Goal: Task Accomplishment & Management: Manage account settings

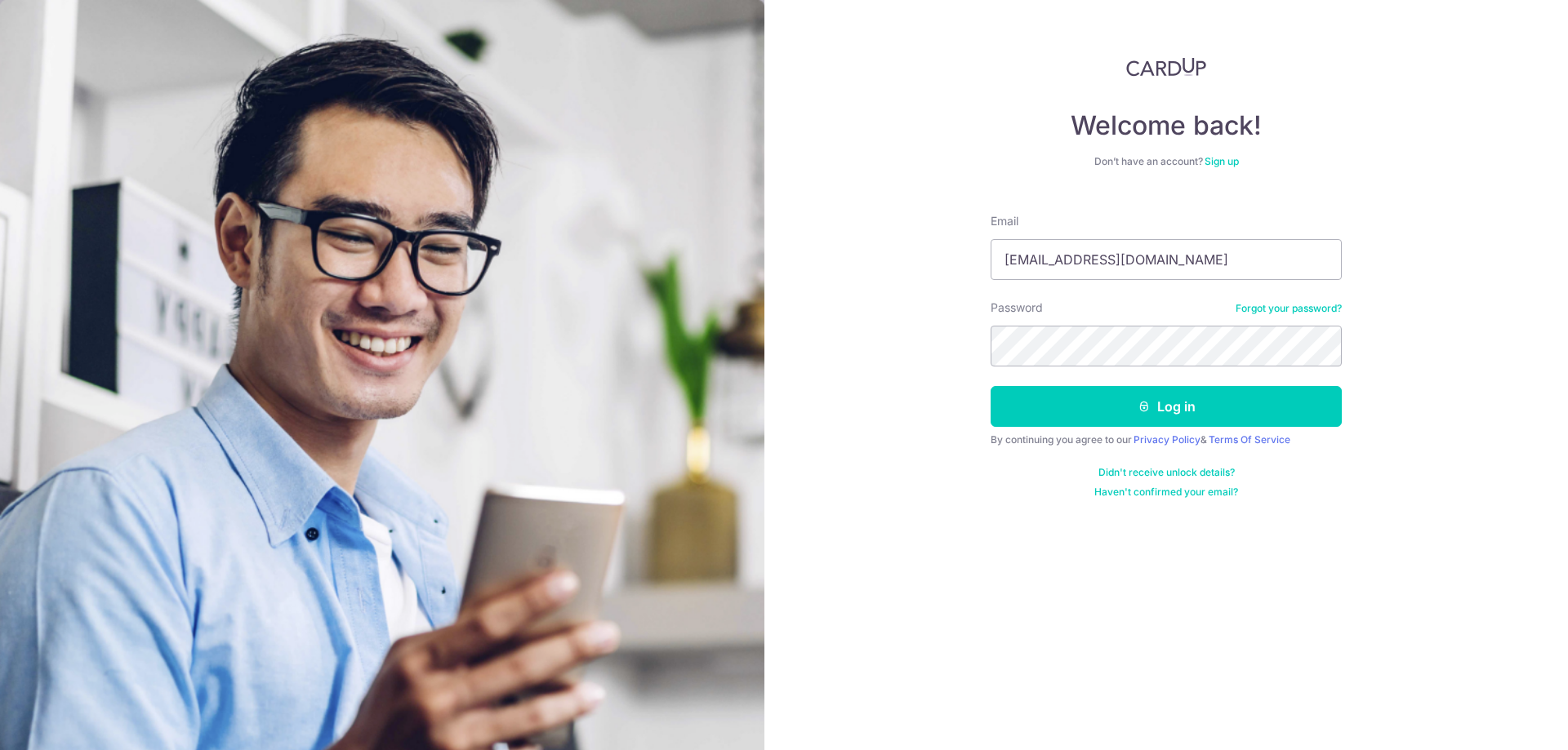
type input "[EMAIL_ADDRESS][DOMAIN_NAME]"
click at [1166, 406] on button "Log in" at bounding box center [1167, 406] width 352 height 41
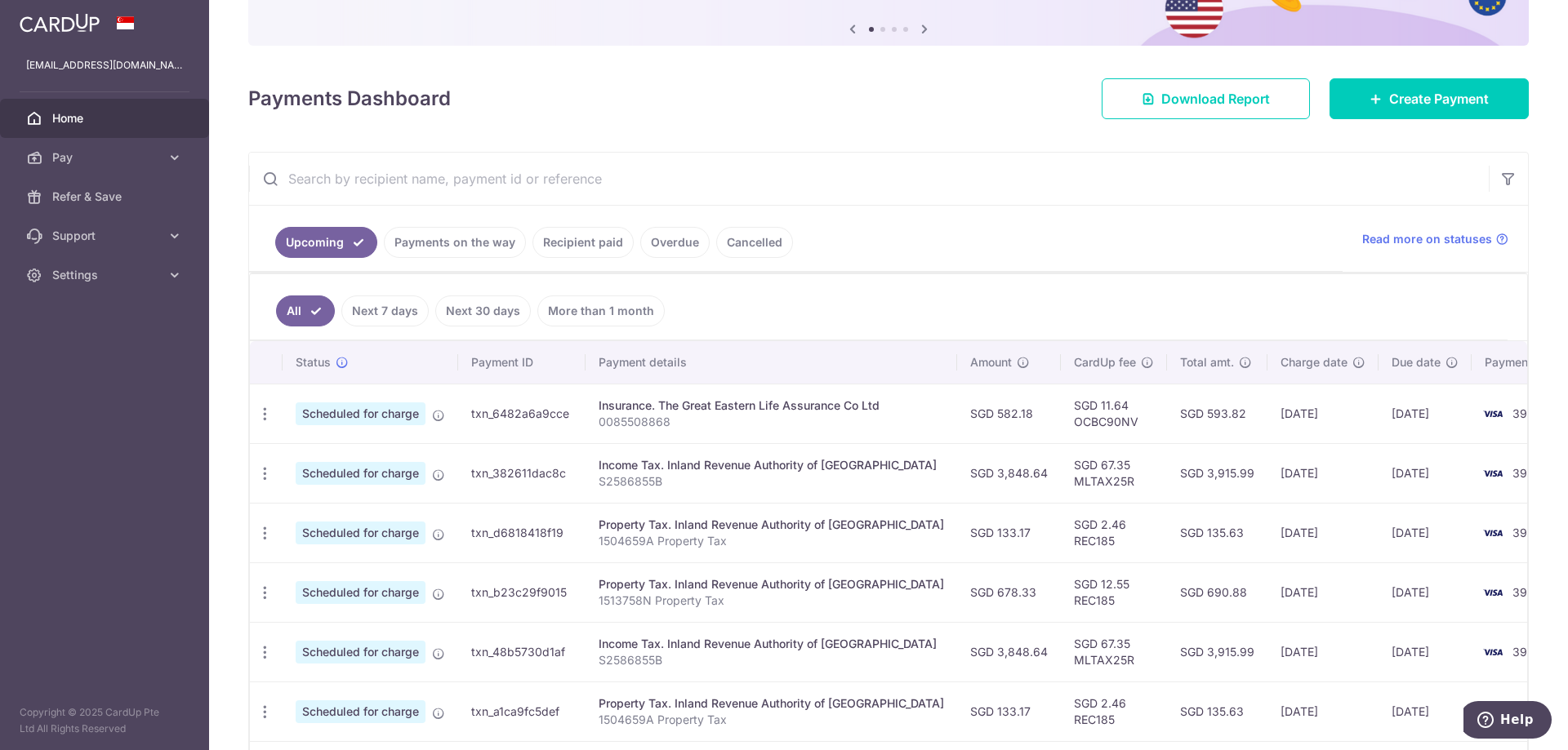
scroll to position [244, 0]
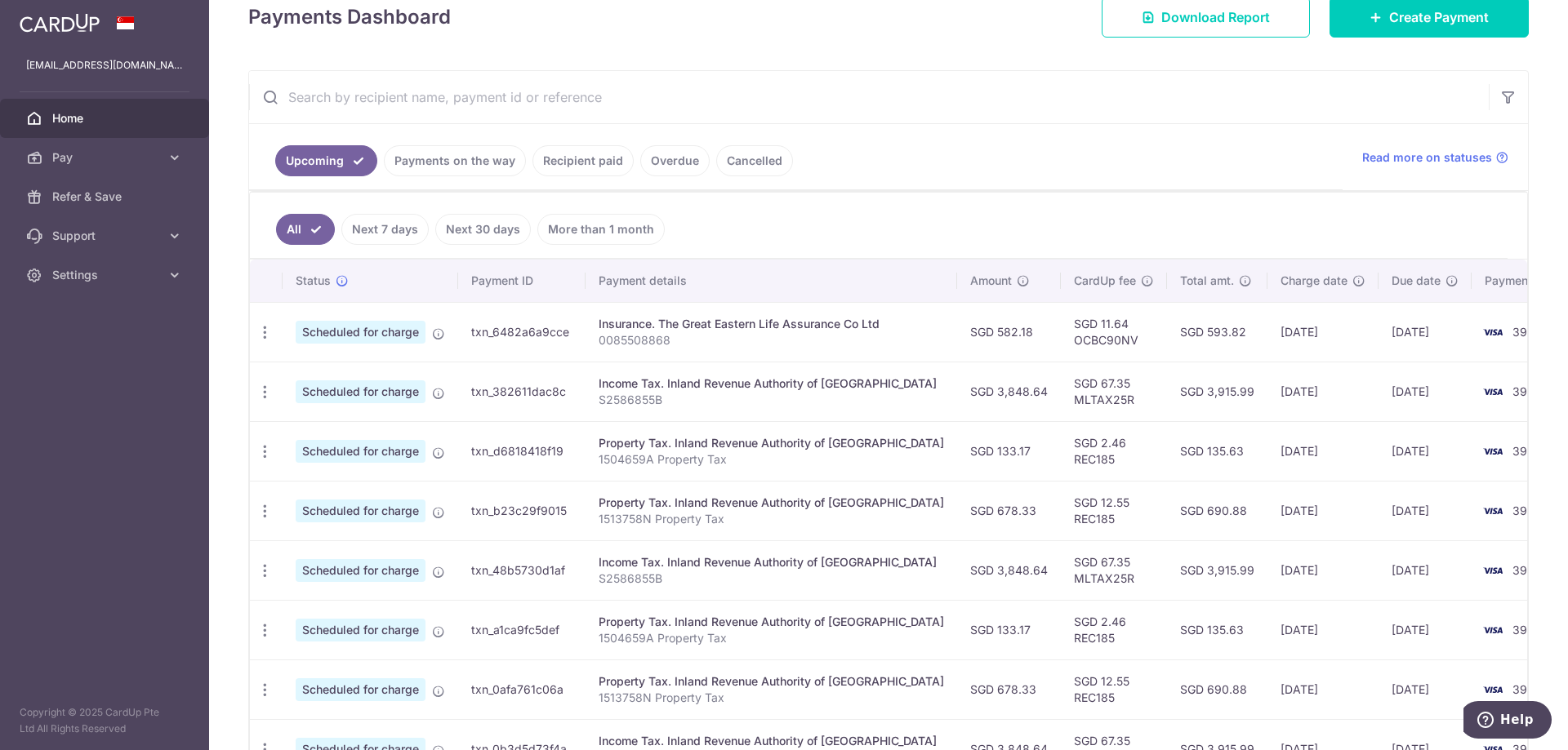
click at [483, 166] on link "Payments on the way" at bounding box center [454, 160] width 142 height 31
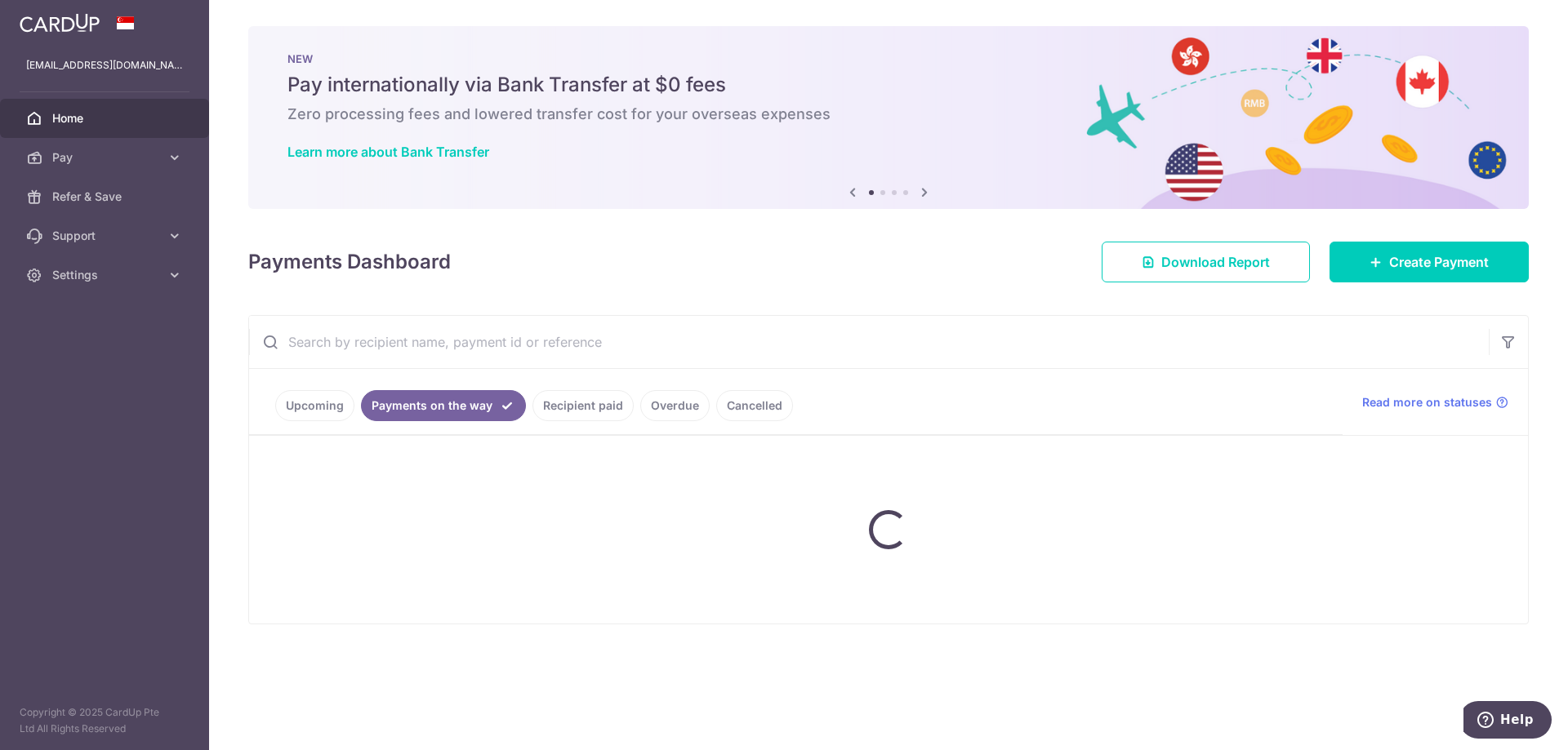
scroll to position [0, 0]
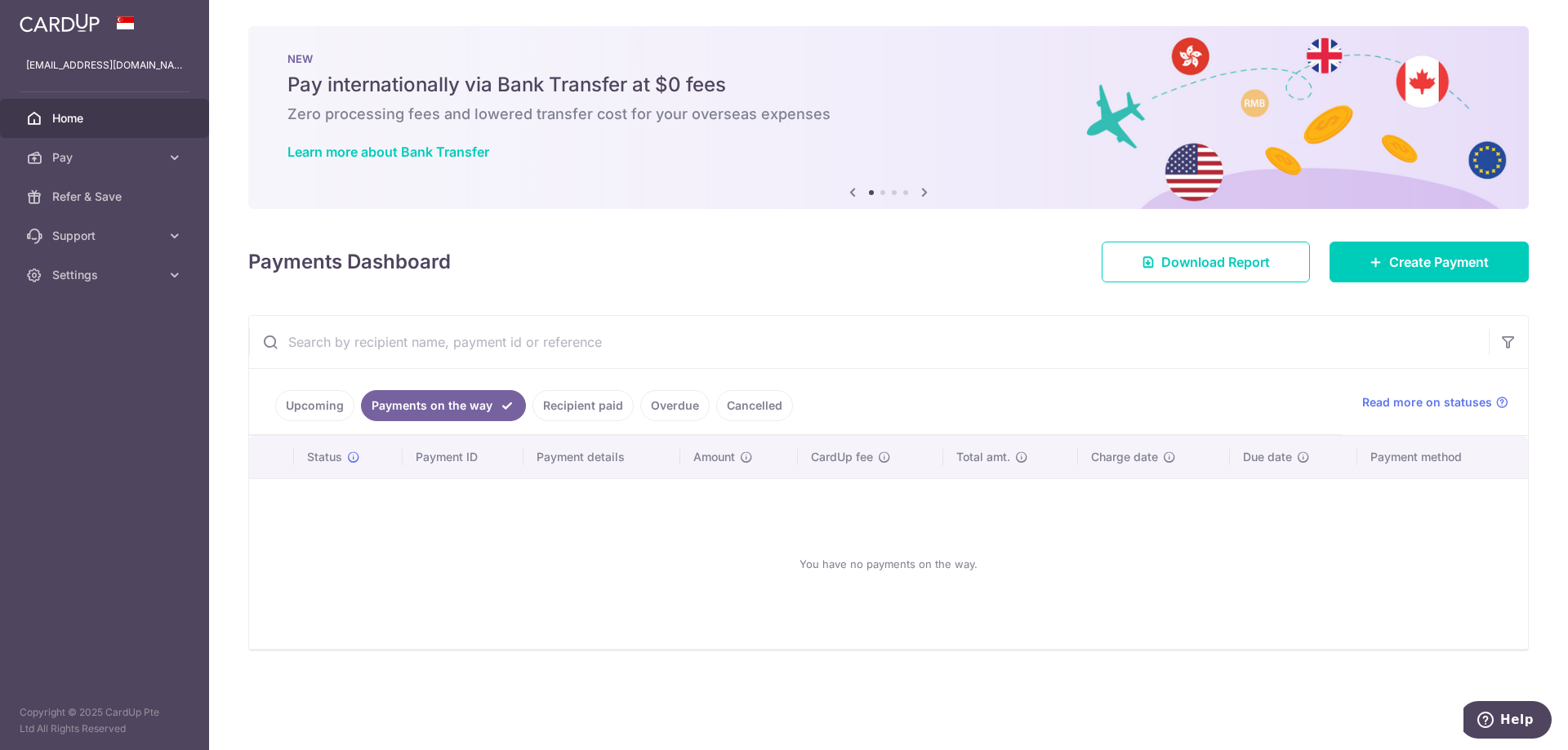
click at [575, 405] on link "Recipient paid" at bounding box center [583, 405] width 101 height 31
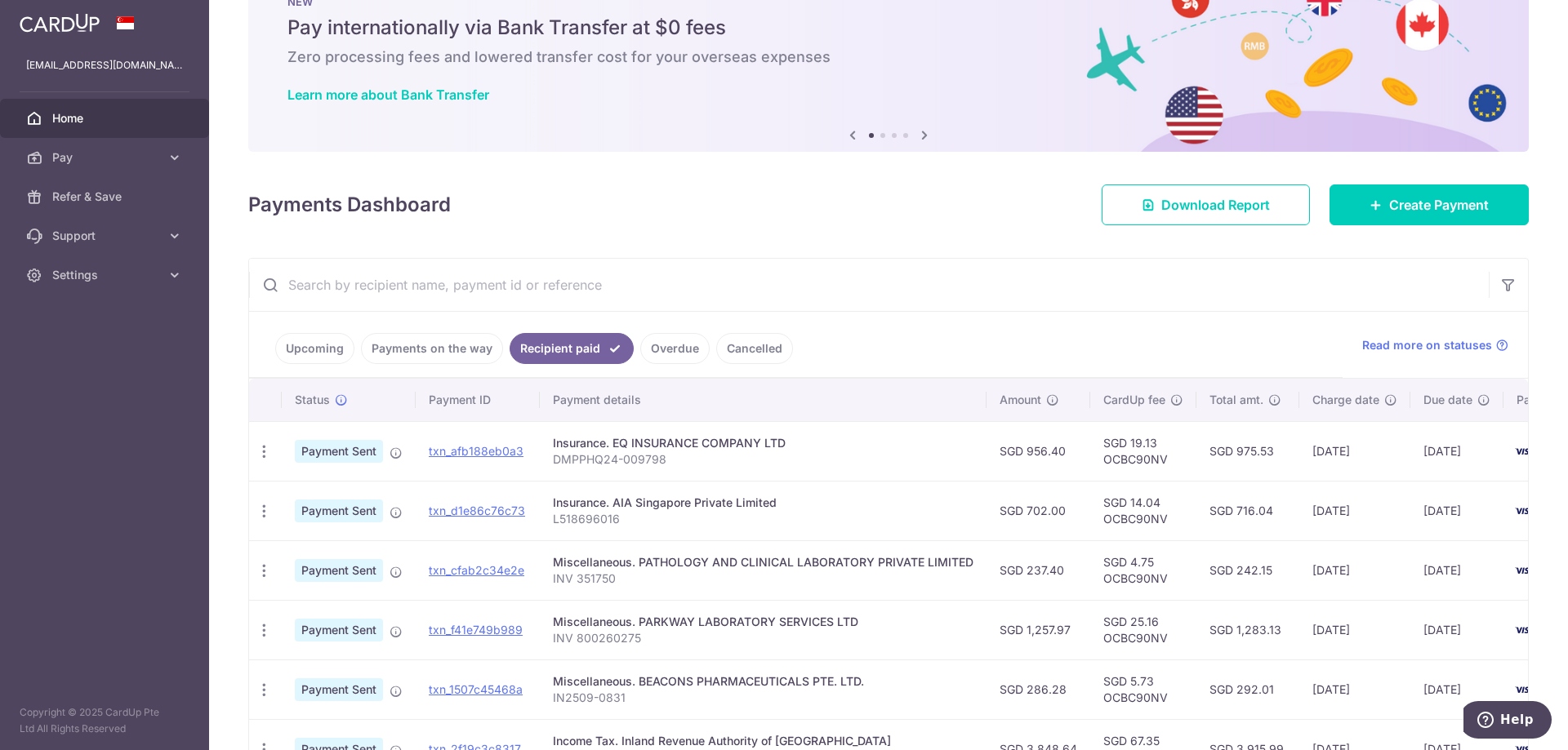
scroll to position [81, 0]
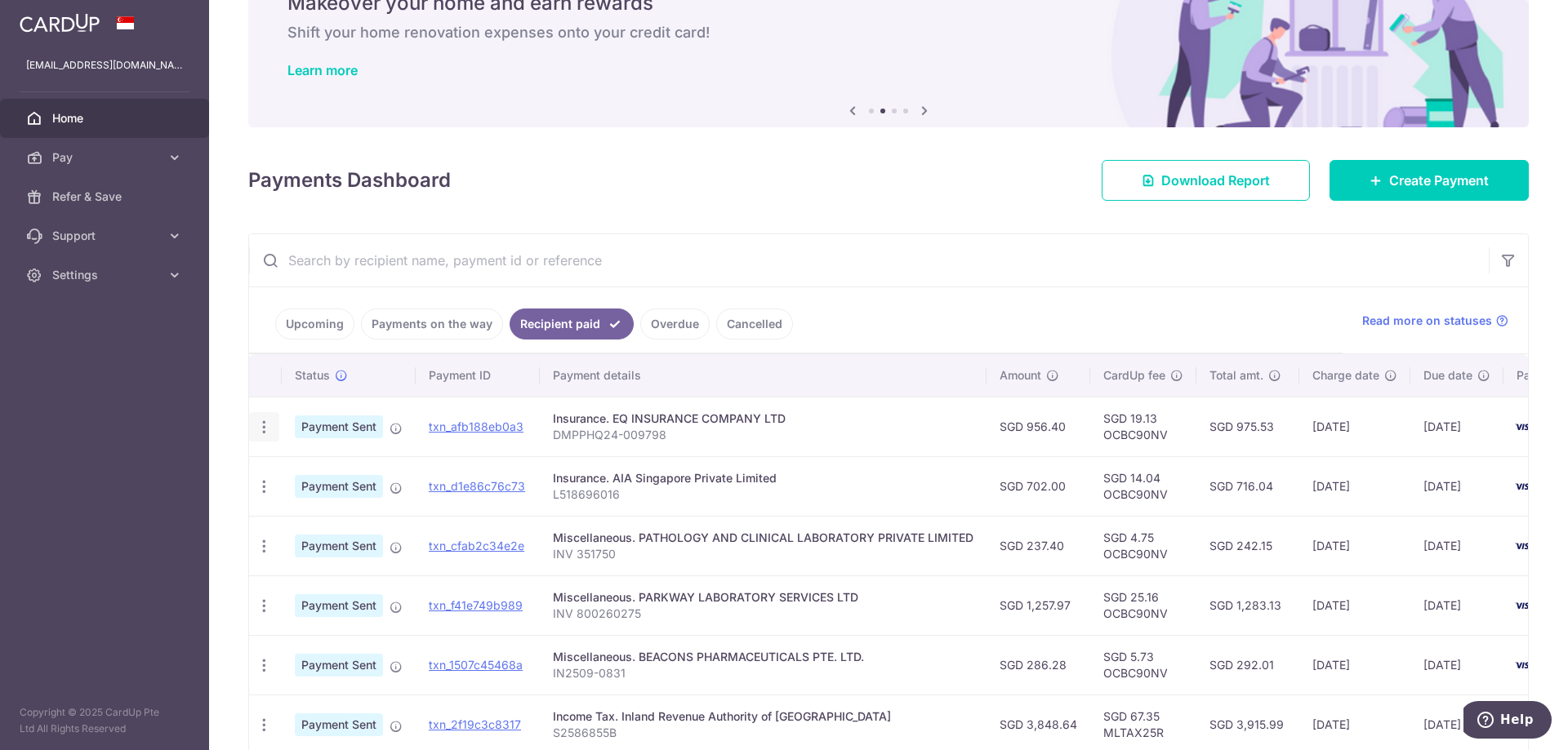
click at [260, 425] on icon "button" at bounding box center [264, 427] width 17 height 17
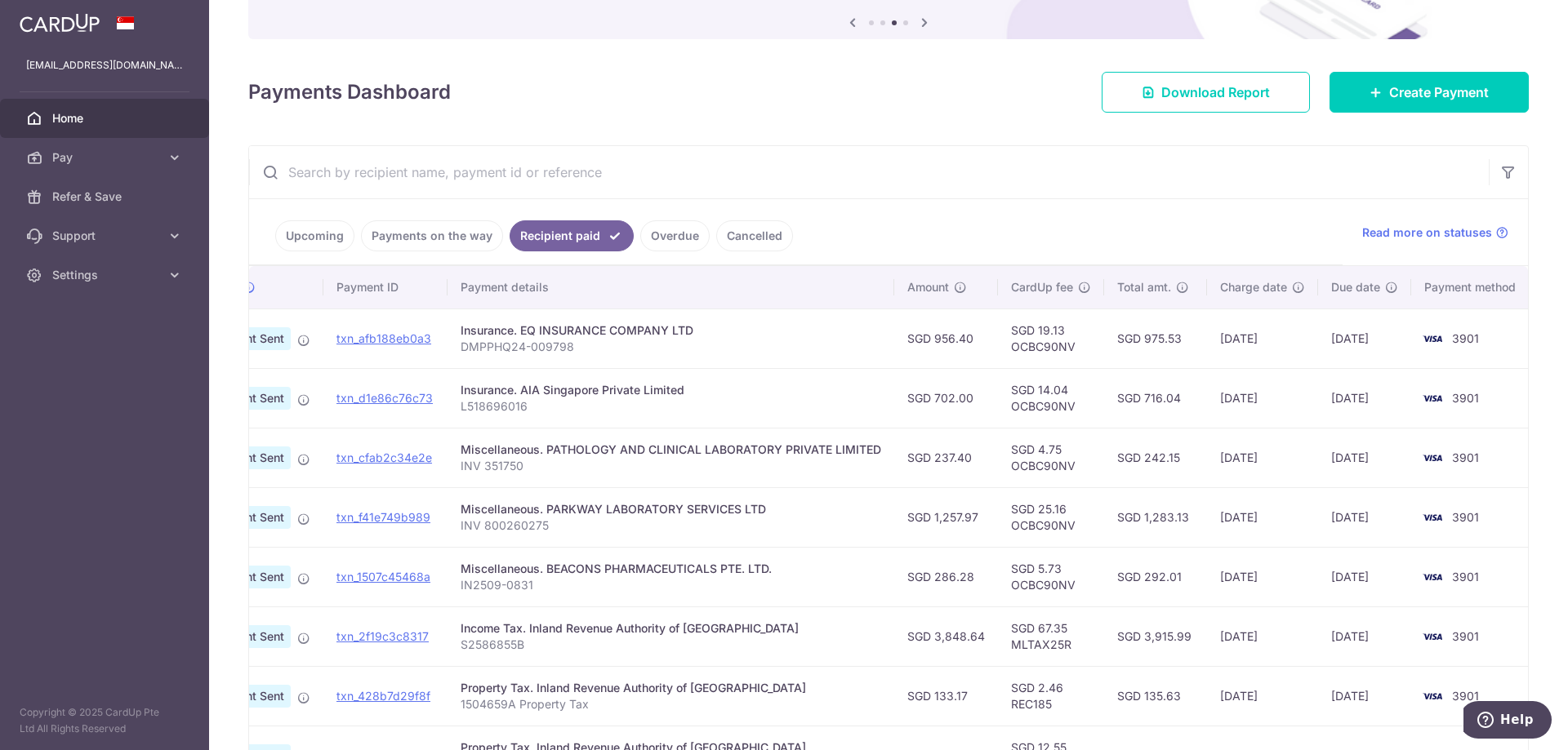
scroll to position [124, 0]
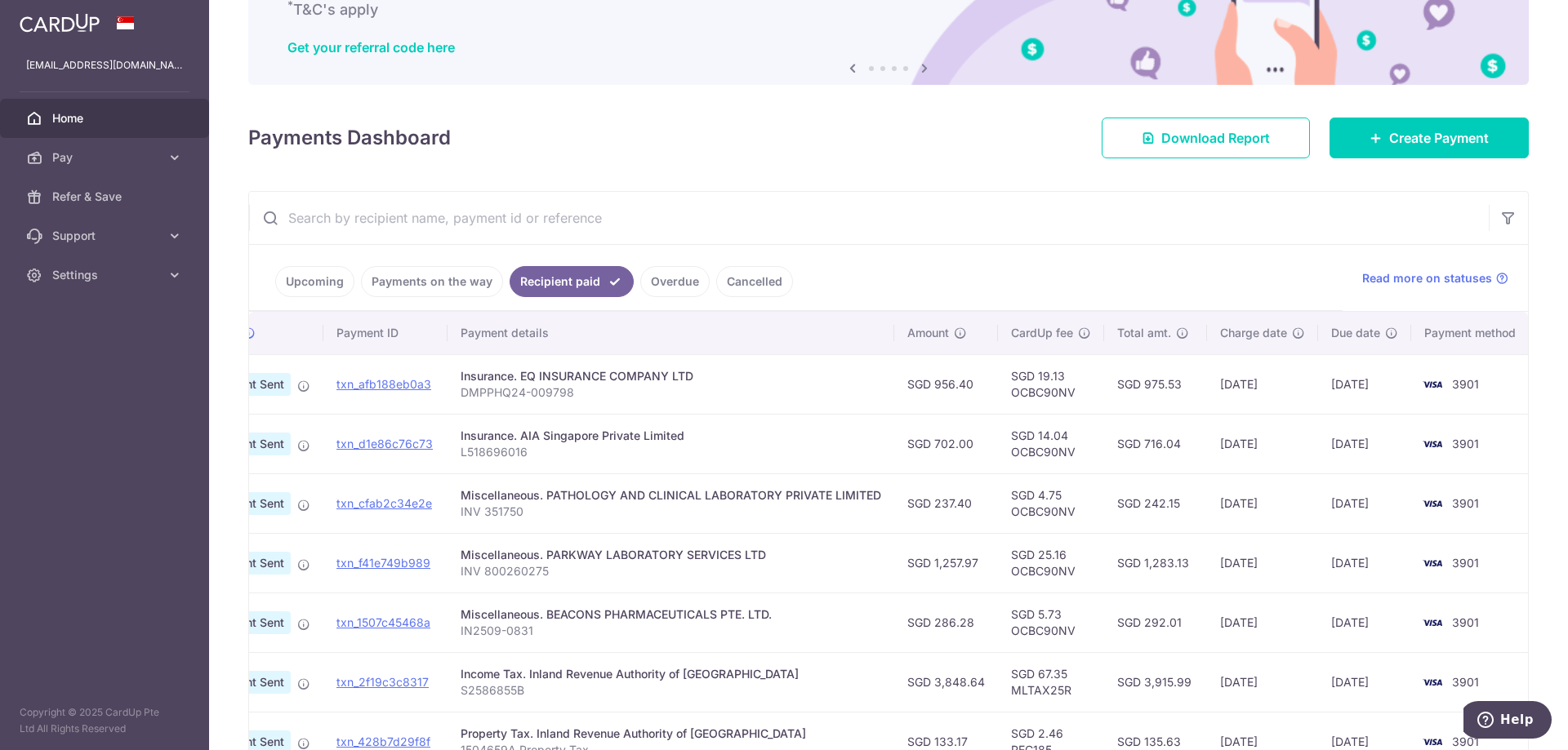
click at [318, 286] on link "Upcoming" at bounding box center [315, 281] width 80 height 31
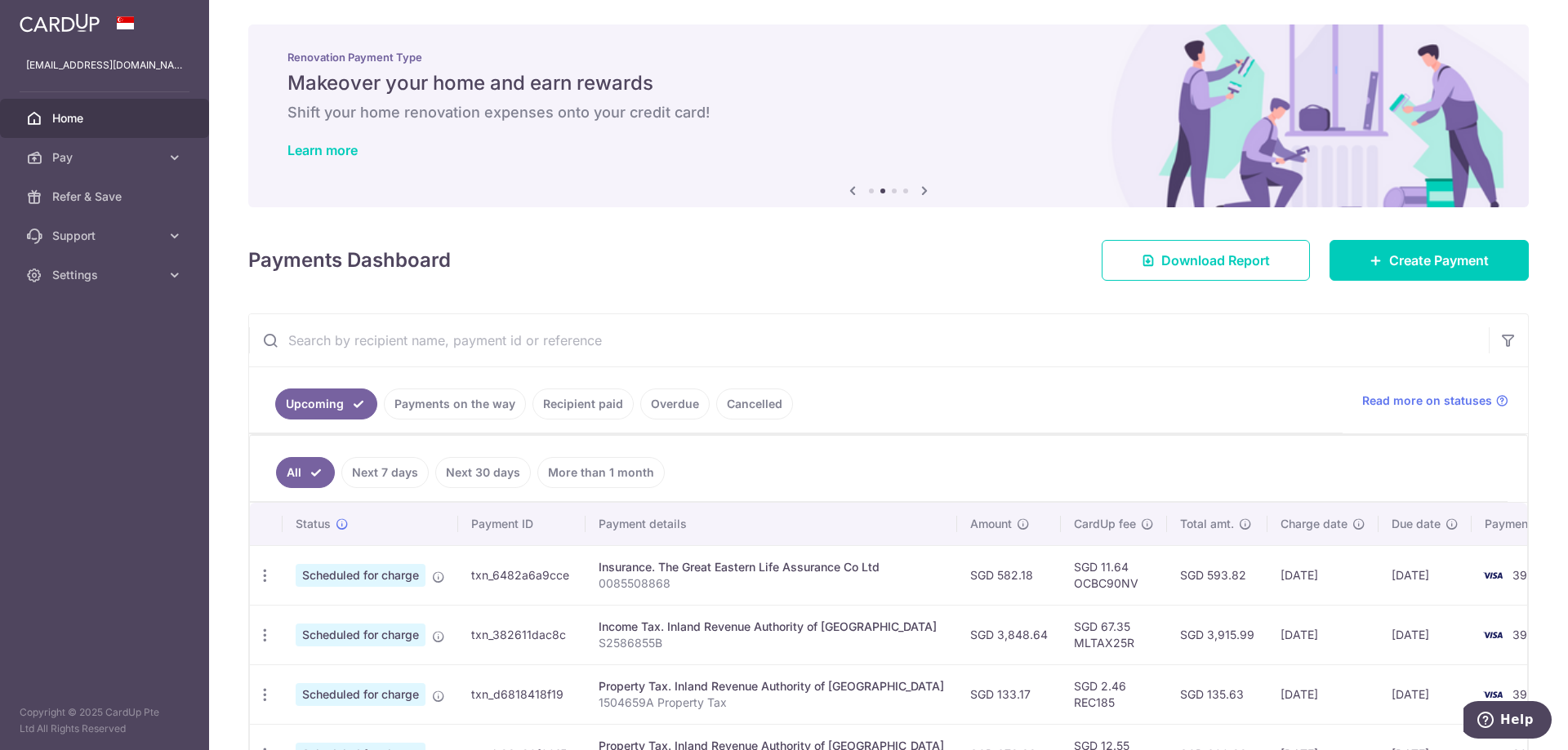
scroll to position [0, 0]
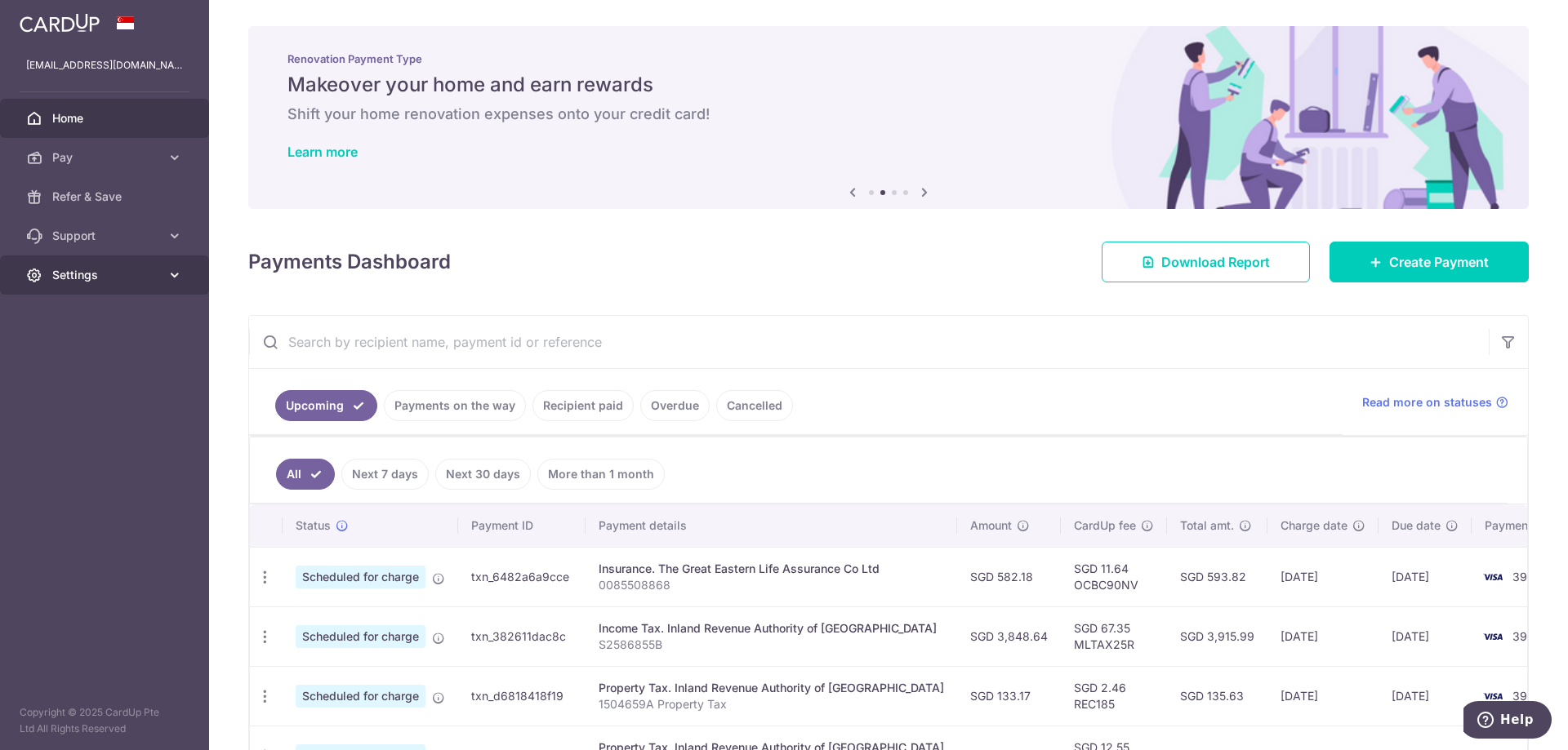
click at [89, 278] on span "Settings" at bounding box center [106, 275] width 108 height 17
click at [75, 349] on span "Logout" at bounding box center [106, 354] width 108 height 17
